Goal: Information Seeking & Learning: Learn about a topic

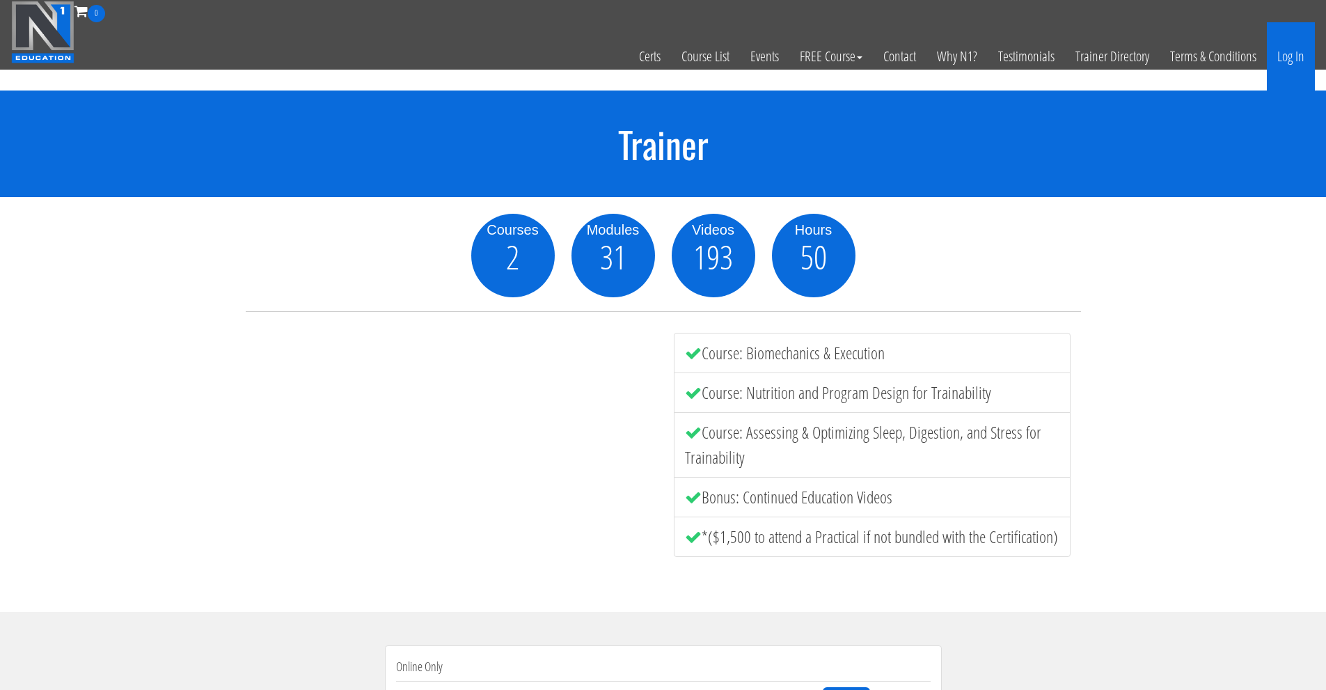
click at [1280, 63] on link "Log In" at bounding box center [1291, 56] width 48 height 68
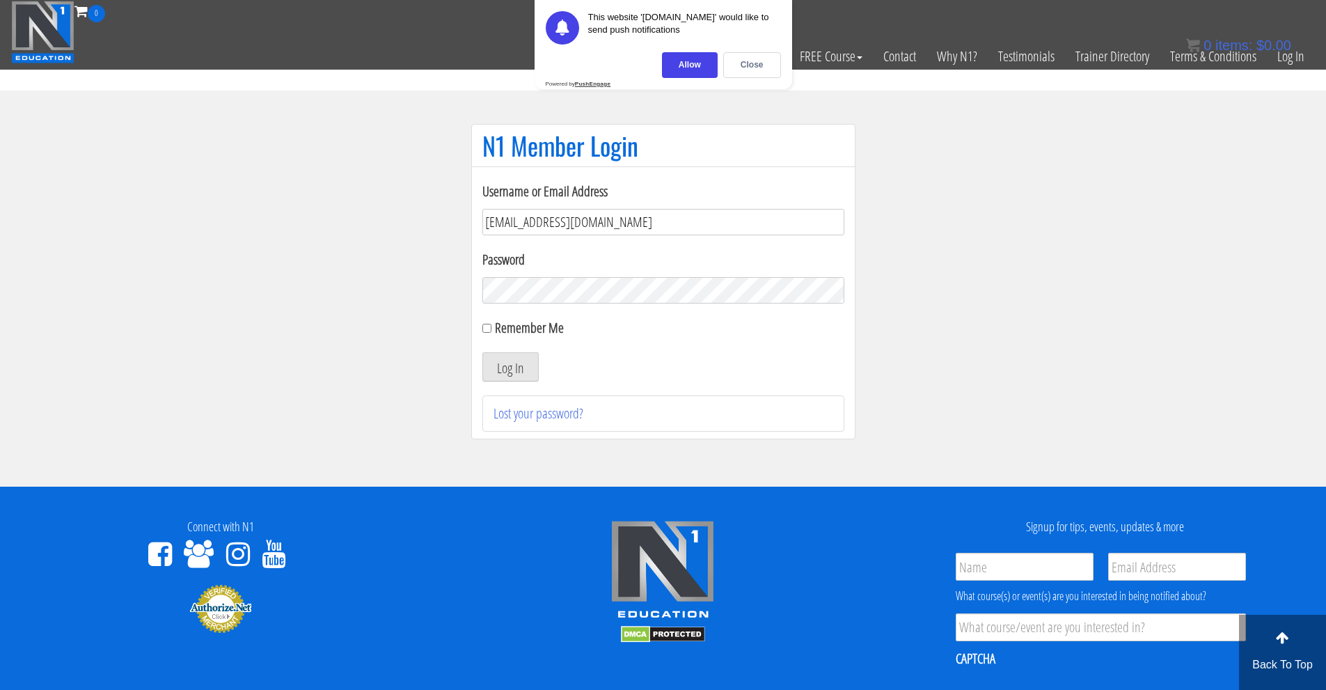
type input "skovrupgabriel@gmail.com"
click at [482, 352] on button "Log In" at bounding box center [510, 366] width 56 height 29
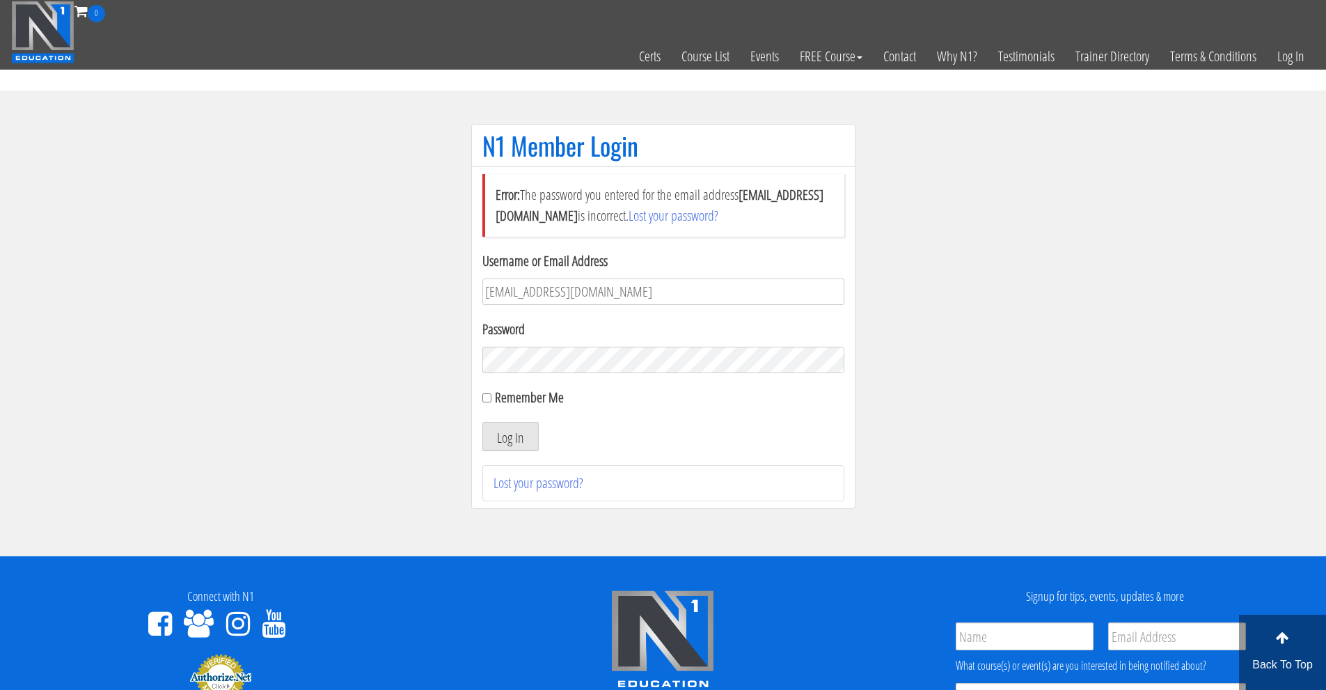
click at [1199, 309] on section "N1 Member Login Error: The password you entered for the email address skovrupga…" at bounding box center [663, 323] width 1326 height 466
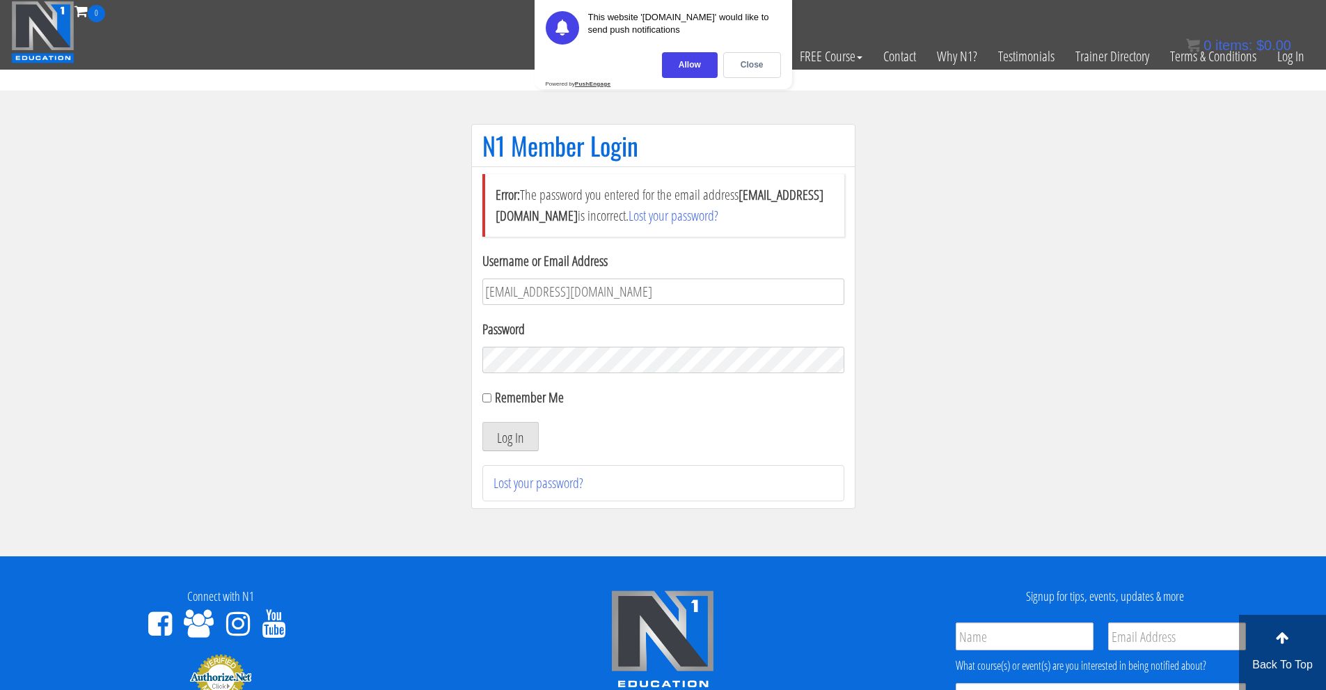
click at [482, 422] on button "Log In" at bounding box center [510, 436] width 56 height 29
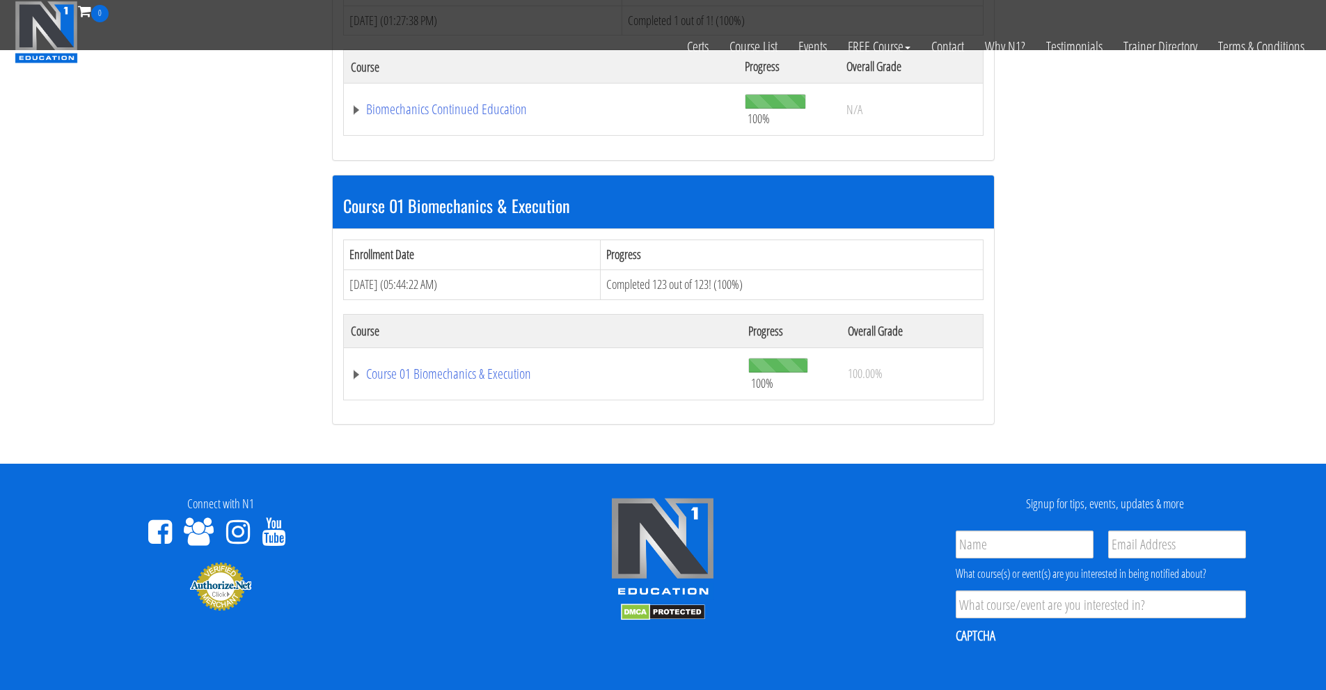
scroll to position [349, 0]
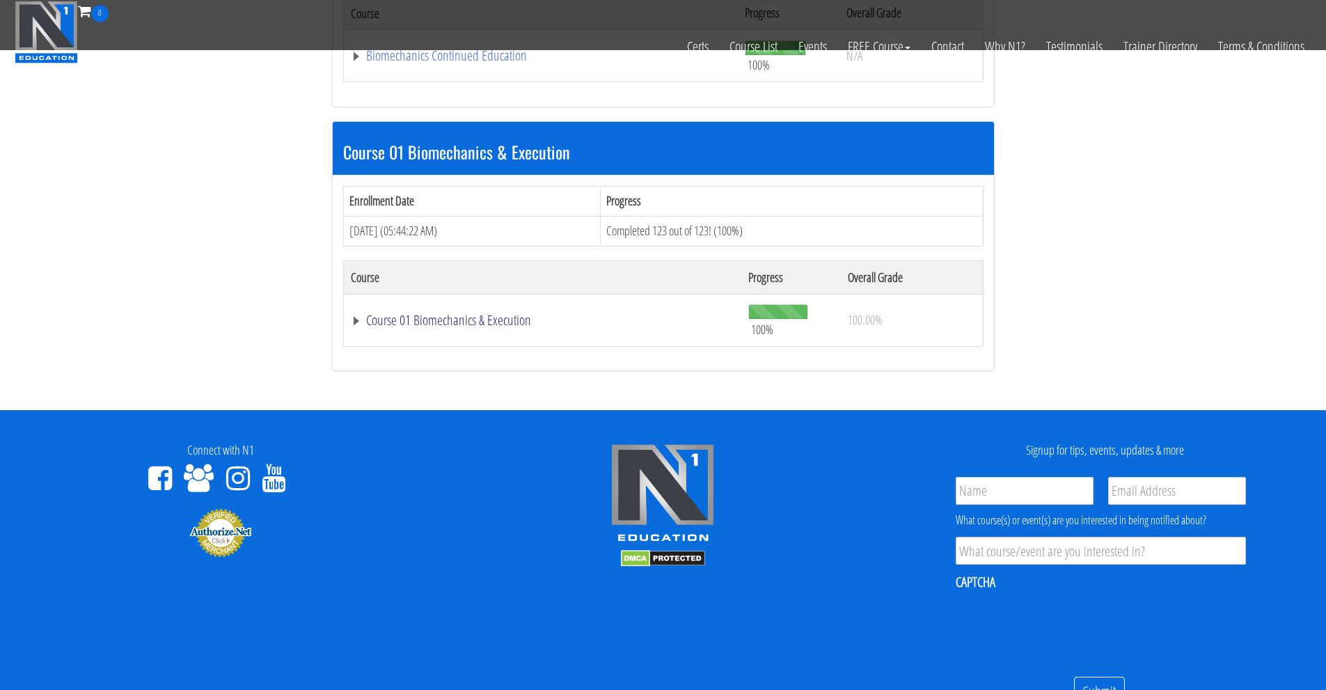
click at [354, 63] on link "Course 01 Biomechanics & Execution" at bounding box center [541, 56] width 381 height 14
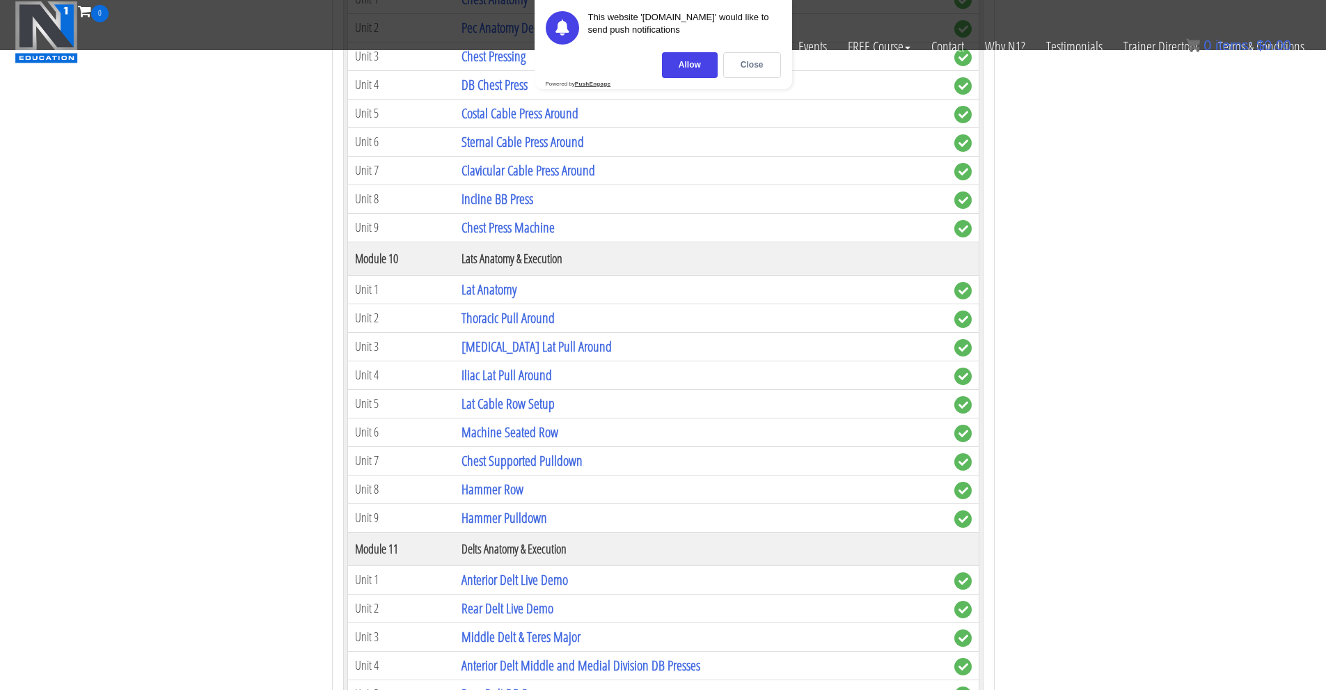
scroll to position [2552, 0]
click at [517, 515] on link "Hammer Pulldown" at bounding box center [504, 520] width 86 height 19
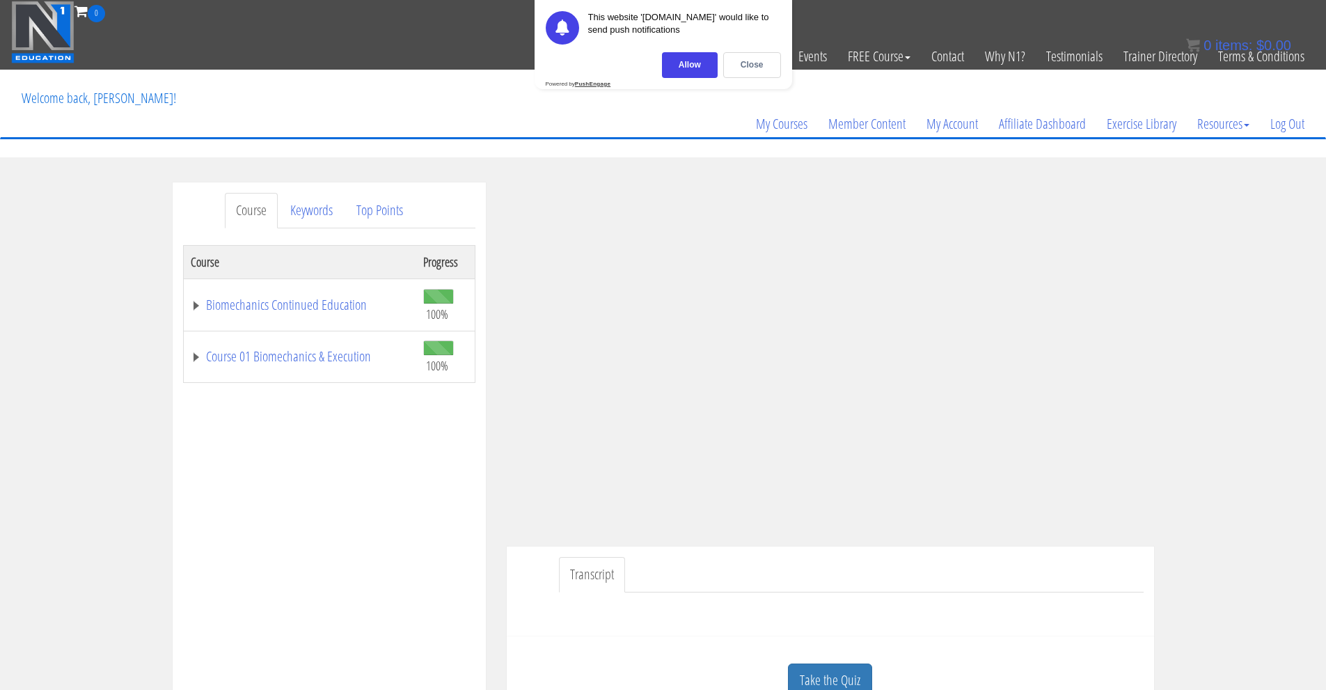
click at [1208, 358] on div "Course Keywords Top Points Course Progress Biomechanics Continued Education 100…" at bounding box center [663, 575] width 1326 height 786
click at [759, 74] on div "Close" at bounding box center [752, 65] width 58 height 26
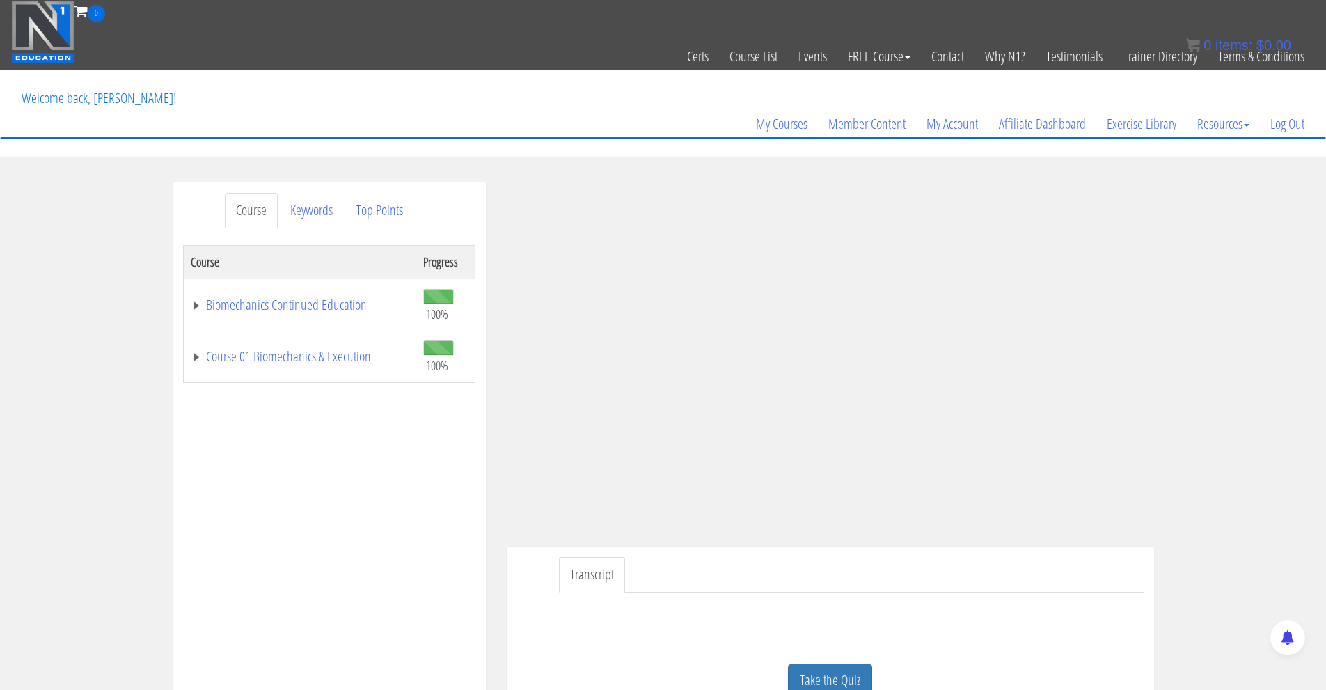
click at [268, 514] on div "Course Progress Biomechanics Continued Education 100% Module 1 Continued Educat…" at bounding box center [329, 593] width 292 height 696
drag, startPoint x: 437, startPoint y: 537, endPoint x: 508, endPoint y: 534, distance: 71.0
click at [438, 537] on div "Course Progress Biomechanics Continued Education 100% Module 1 Continued Educat…" at bounding box center [329, 593] width 292 height 696
click at [62, 371] on div "Course Keywords Top Points Course Progress Biomechanics Continued Education 100…" at bounding box center [663, 575] width 1326 height 786
click at [193, 358] on link "Course 01 Biomechanics & Execution" at bounding box center [300, 356] width 219 height 14
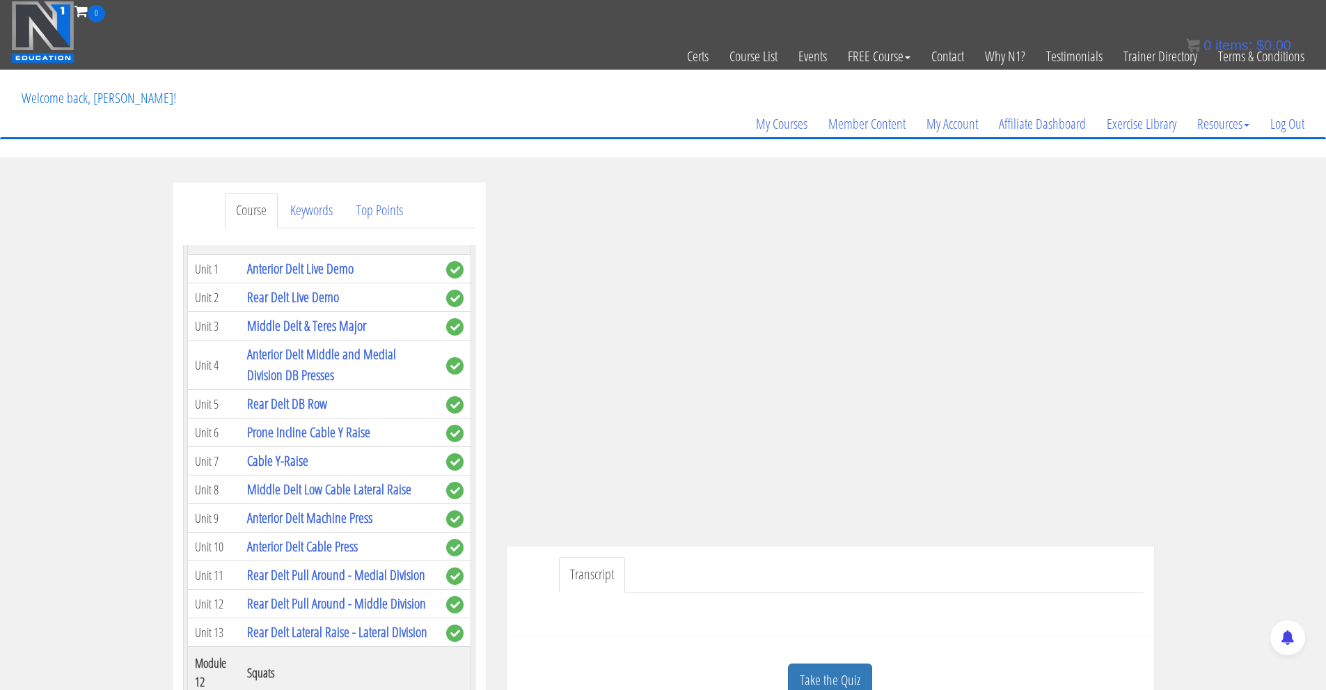
scroll to position [2900, 0]
drag, startPoint x: 360, startPoint y: 454, endPoint x: 194, endPoint y: 449, distance: 165.7
click at [194, 203] on tr "Unit 9 Hammer Pulldown" at bounding box center [328, 189] width 283 height 29
copy tr "Unit 9 Hammer Pulldown"
